Goal: Information Seeking & Learning: Learn about a topic

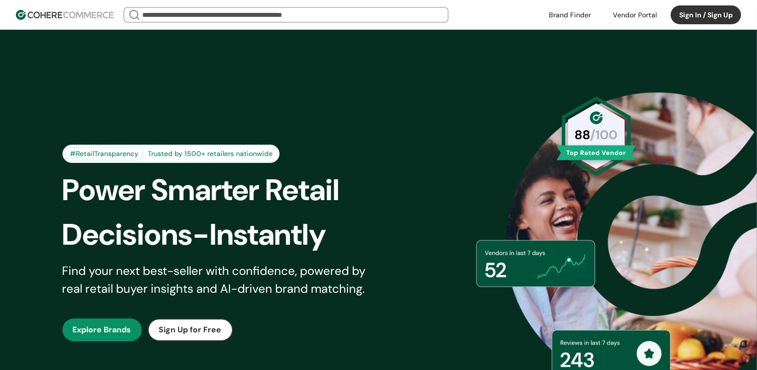
click at [73, 15] on img at bounding box center [65, 15] width 98 height 10
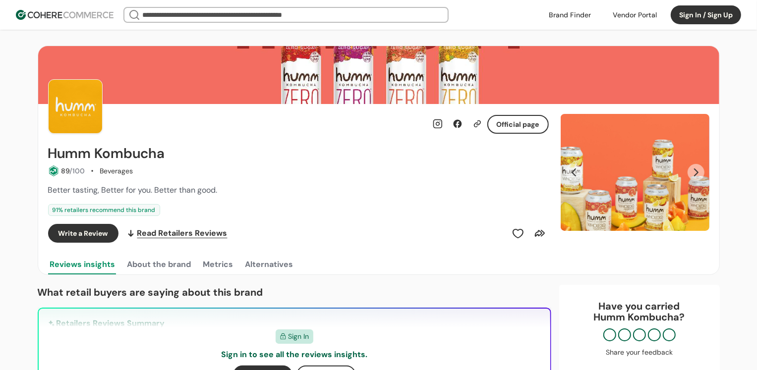
click at [690, 174] on button "Next Slide" at bounding box center [696, 172] width 17 height 17
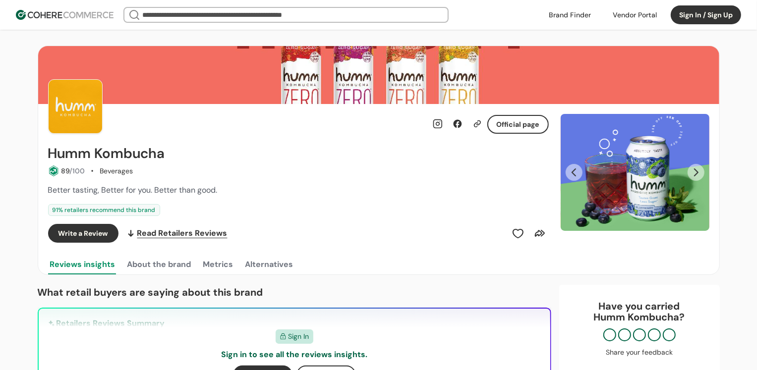
click at [690, 174] on button "Next Slide" at bounding box center [696, 172] width 17 height 17
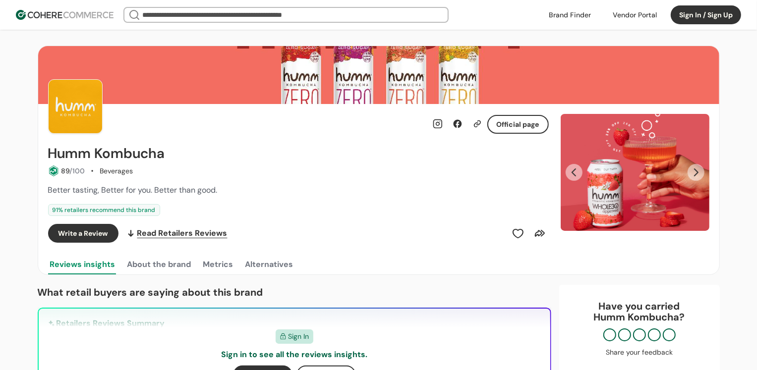
click at [690, 174] on button "Next Slide" at bounding box center [696, 172] width 17 height 17
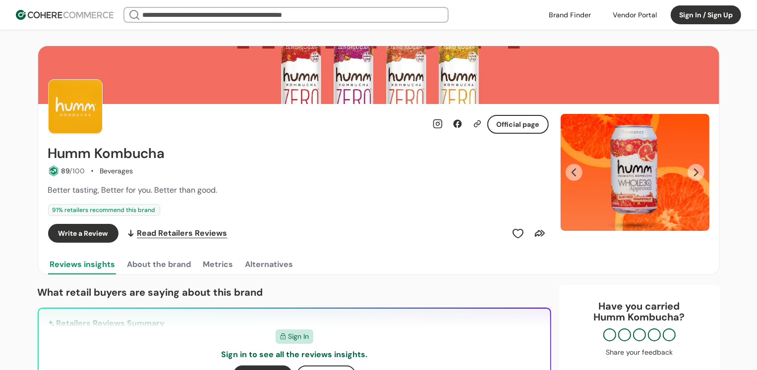
click at [690, 174] on button "Next Slide" at bounding box center [696, 172] width 17 height 17
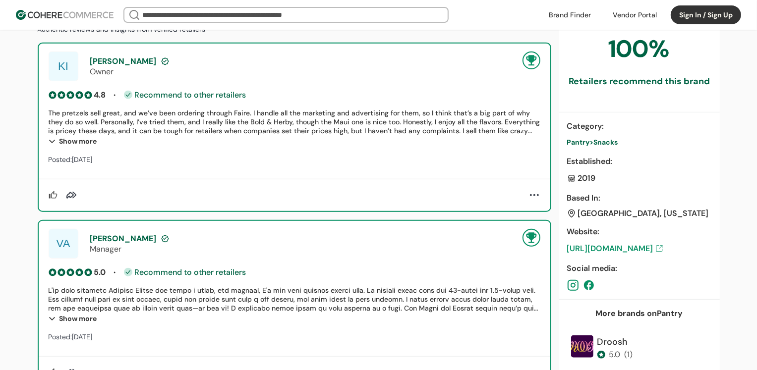
scroll to position [253, 0]
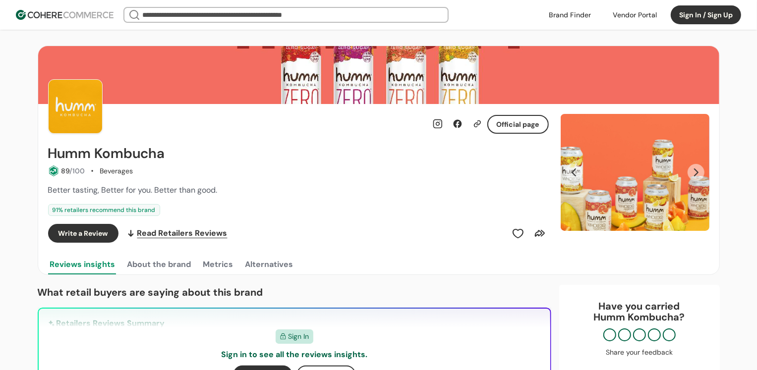
click at [695, 177] on button "Next Slide" at bounding box center [696, 172] width 17 height 17
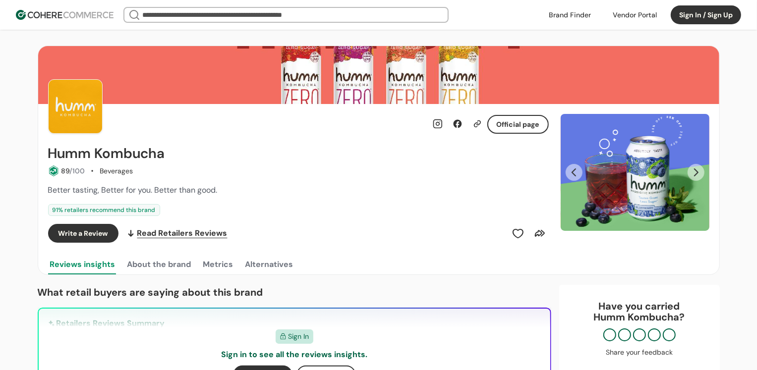
click at [695, 177] on button "Next Slide" at bounding box center [696, 172] width 17 height 17
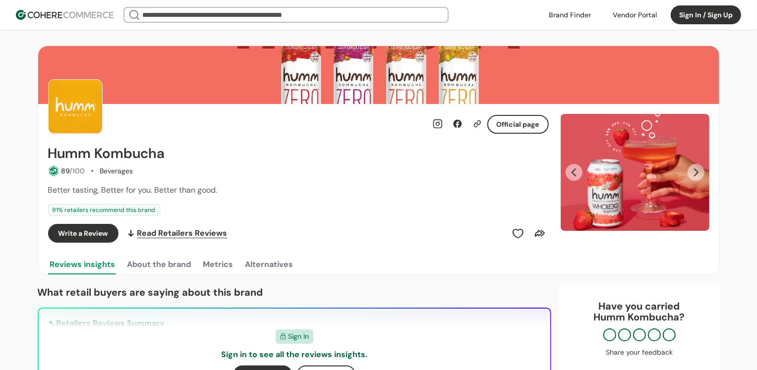
click at [695, 177] on button "Next Slide" at bounding box center [696, 172] width 17 height 17
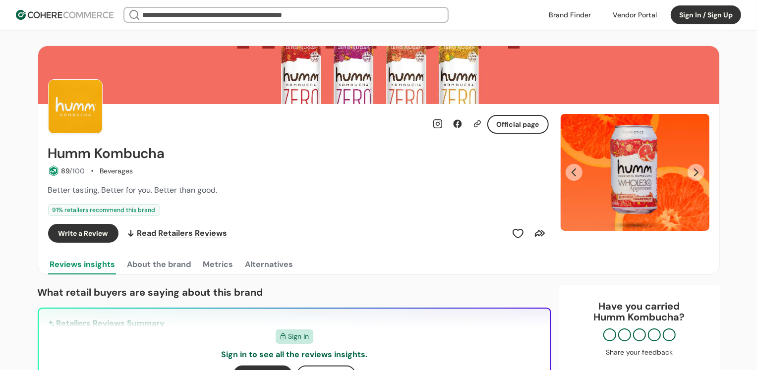
click at [695, 177] on button "Next Slide" at bounding box center [696, 172] width 17 height 17
